Goal: Task Accomplishment & Management: Complete application form

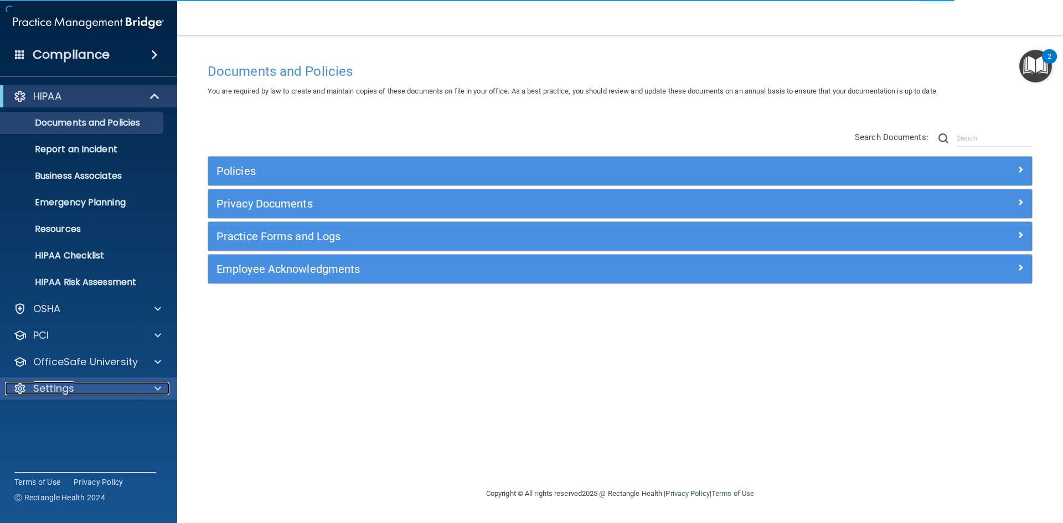
click at [162, 386] on div at bounding box center [156, 388] width 28 height 13
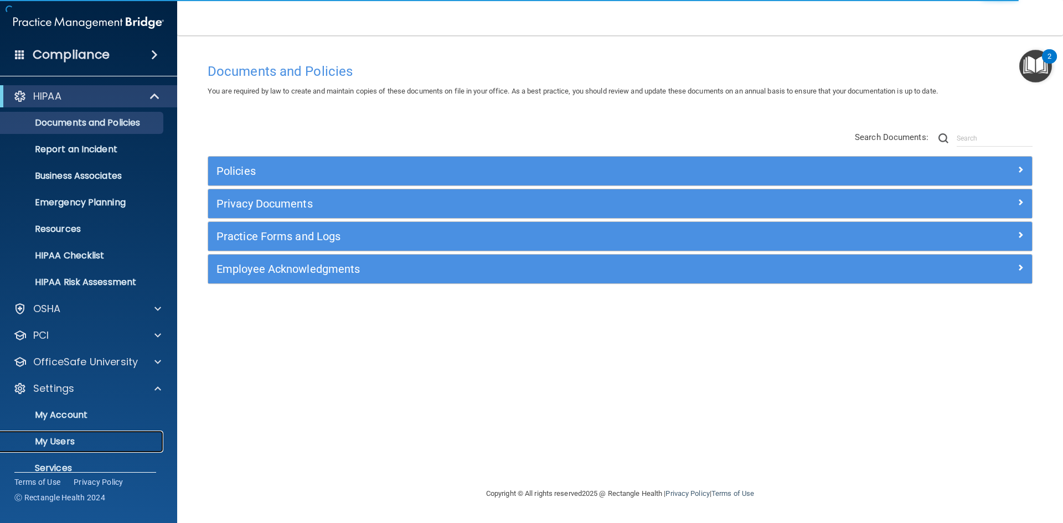
click at [117, 434] on link "My Users" at bounding box center [76, 442] width 174 height 22
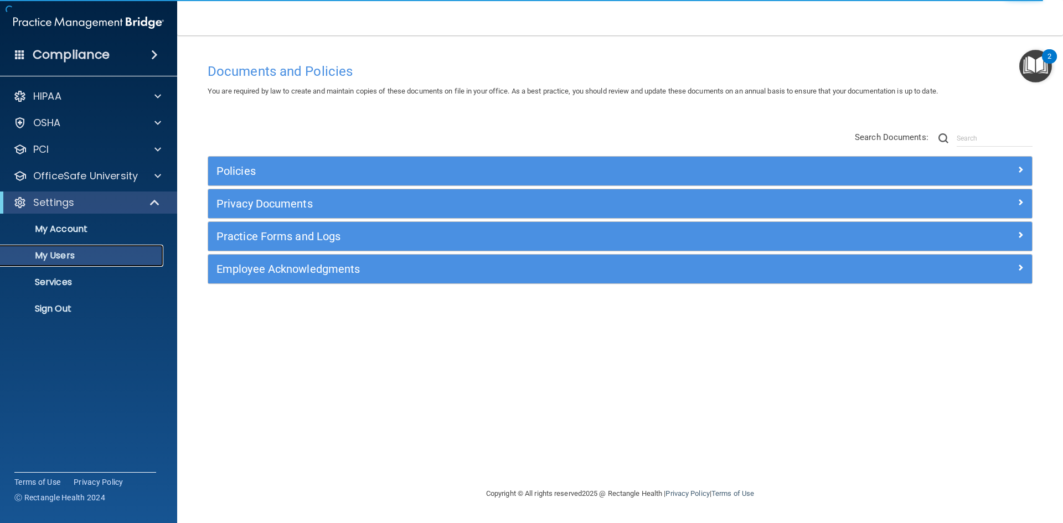
select select "20"
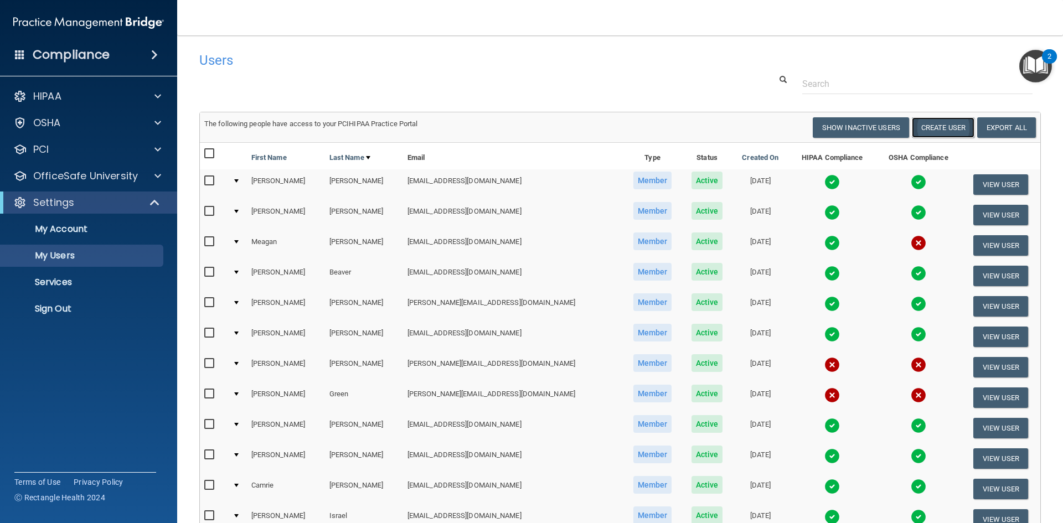
click at [957, 129] on button "Create User" at bounding box center [943, 127] width 63 height 20
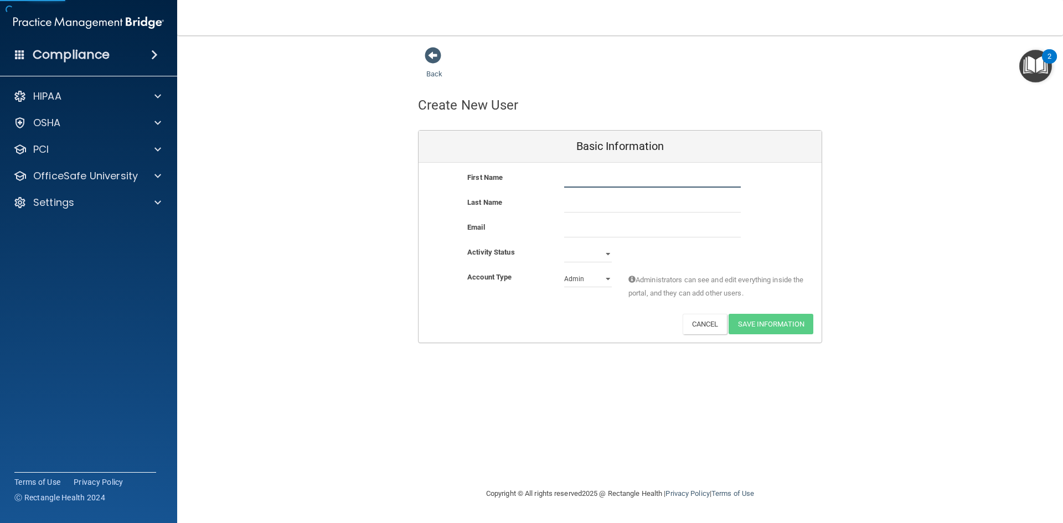
click at [585, 176] on input "text" at bounding box center [652, 179] width 177 height 17
type input "l"
type input "Lizzy"
type input "[PERSON_NAME]"
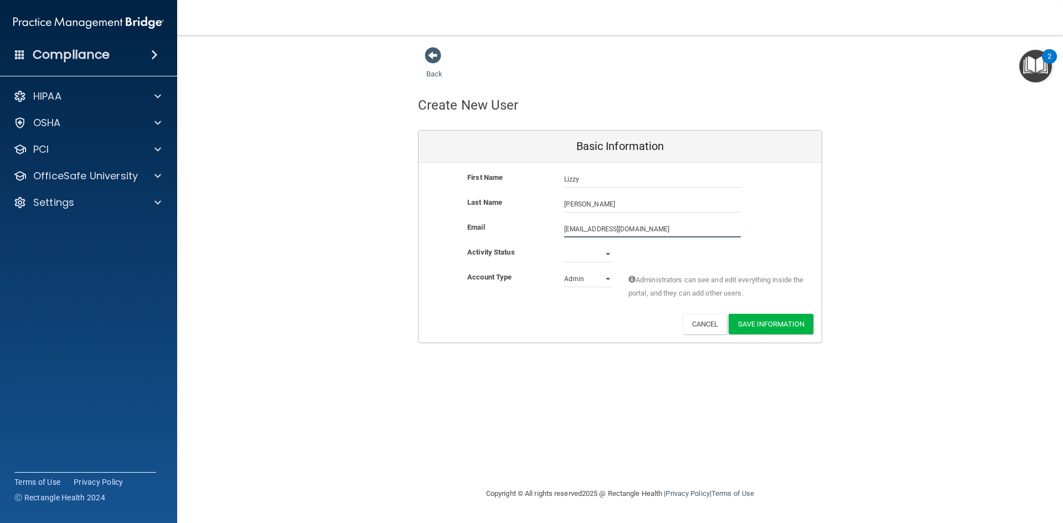
type input "[EMAIL_ADDRESS][DOMAIN_NAME]"
click at [603, 257] on select "Active Inactive" at bounding box center [588, 254] width 48 height 17
select select "active"
click at [564, 246] on select "Active Inactive" at bounding box center [588, 254] width 48 height 17
click at [593, 280] on select "Admin Member" at bounding box center [588, 279] width 48 height 17
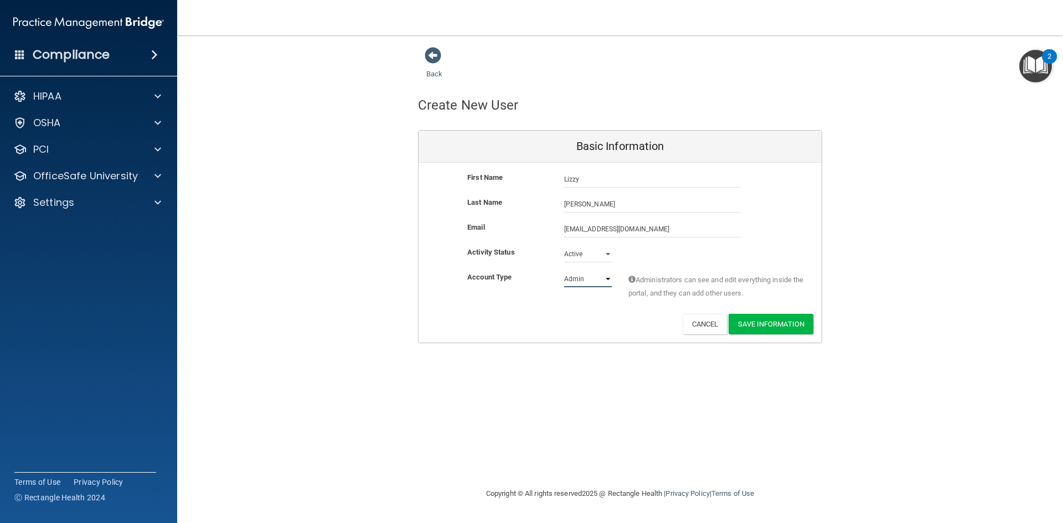
select select "practice_member"
click at [564, 271] on select "Admin Member" at bounding box center [588, 279] width 48 height 17
click at [793, 323] on button "Save Information" at bounding box center [771, 324] width 85 height 20
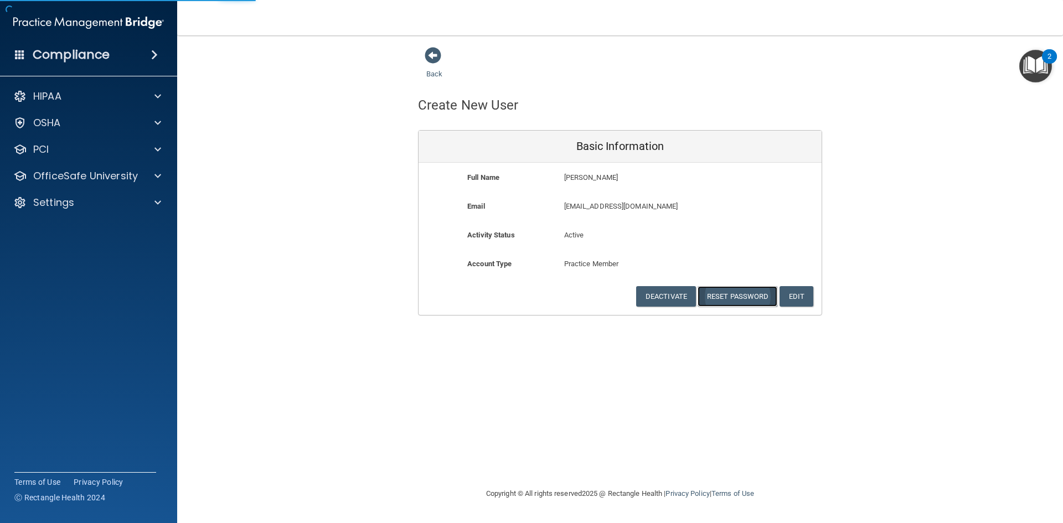
click at [752, 304] on button "Reset Password" at bounding box center [738, 296] width 80 height 20
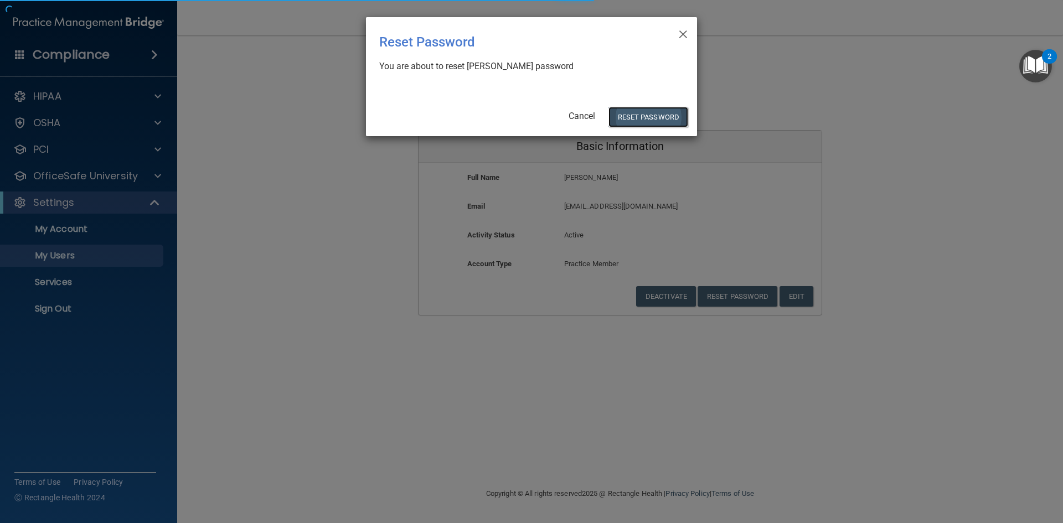
click at [655, 116] on button "Reset Password" at bounding box center [649, 117] width 80 height 20
select select "20"
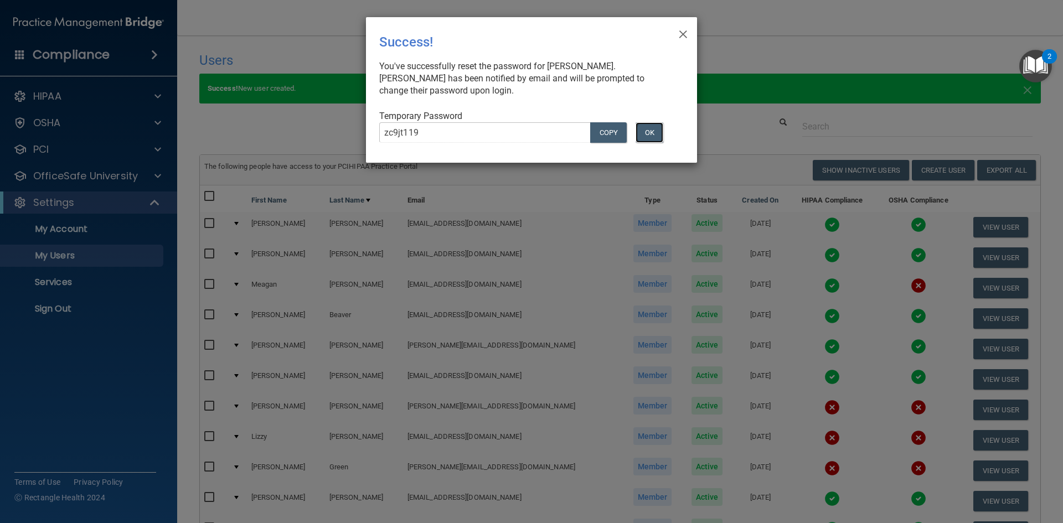
click at [656, 130] on button "OK" at bounding box center [650, 132] width 28 height 20
